Goal: Find specific page/section: Find specific page/section

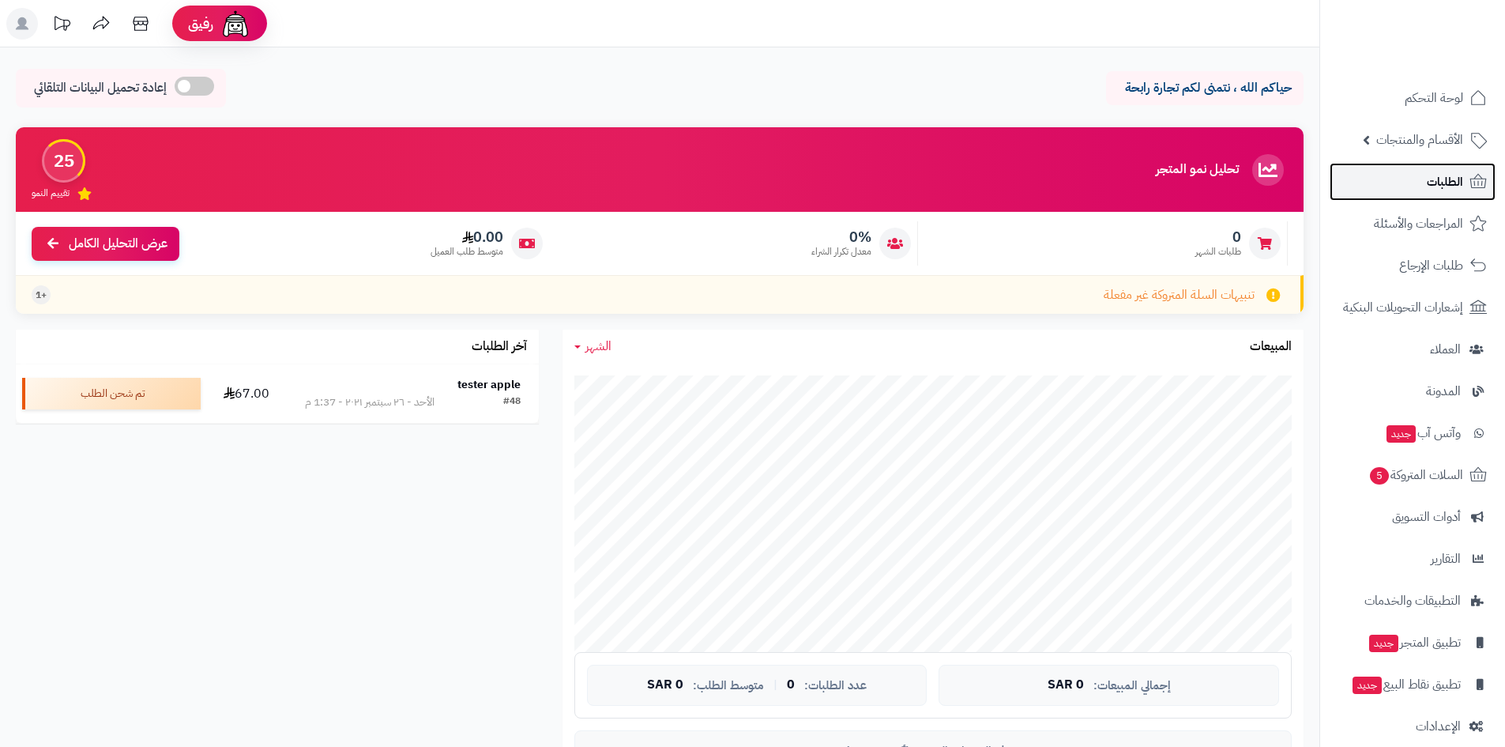
click at [1425, 186] on link "الطلبات" at bounding box center [1413, 182] width 166 height 38
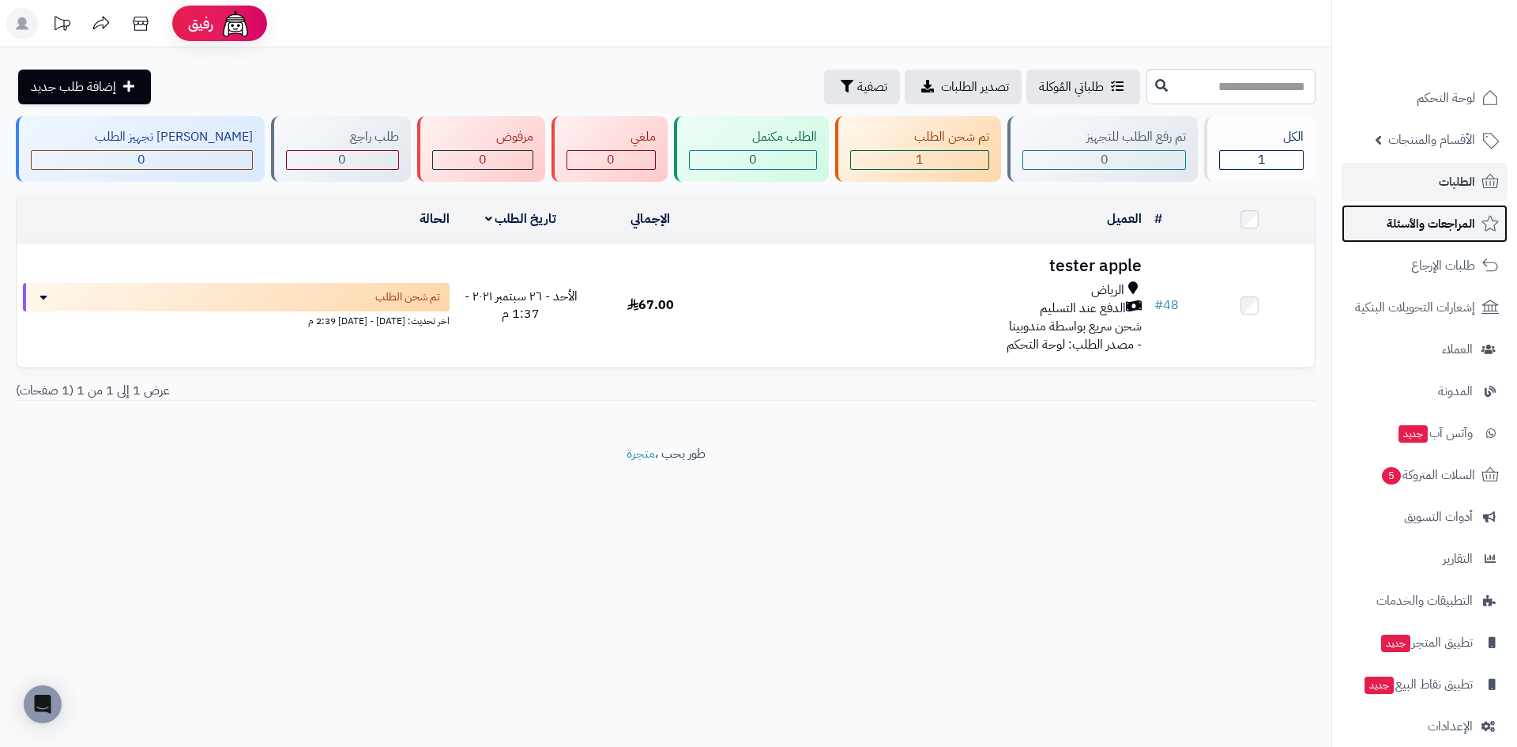
click at [1447, 220] on span "المراجعات والأسئلة" at bounding box center [1431, 224] width 88 height 22
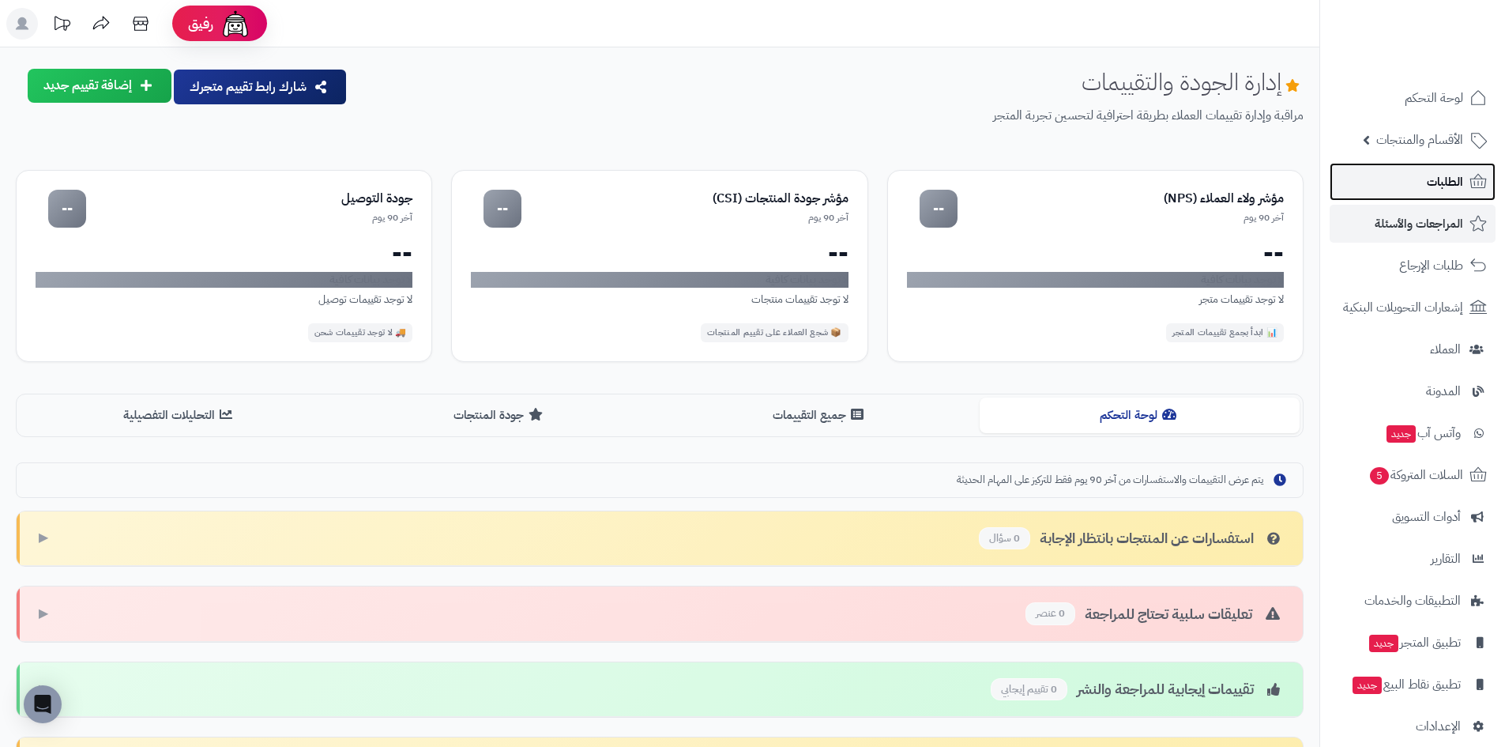
click at [1432, 190] on span "الطلبات" at bounding box center [1445, 182] width 36 height 22
